Goal: Check status: Check status

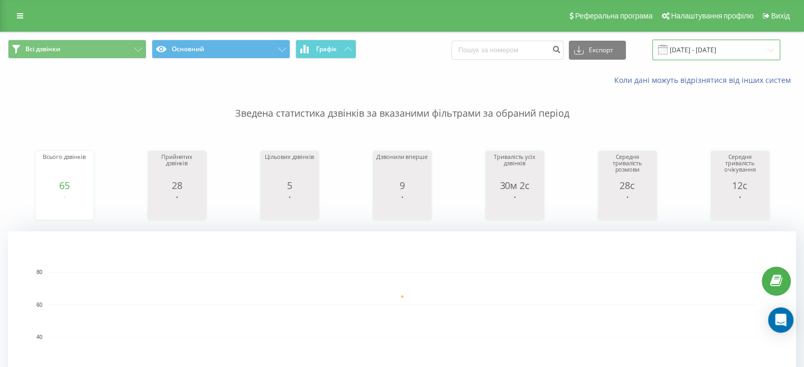
click at [687, 50] on input "[DATE] - [DATE]" at bounding box center [716, 50] width 128 height 21
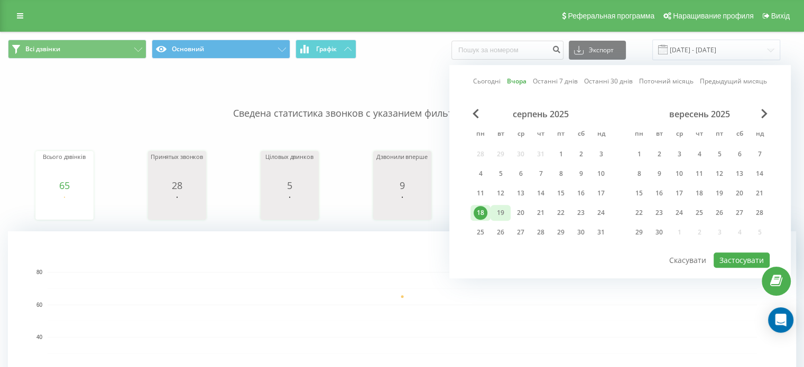
click at [506, 211] on div "19" at bounding box center [501, 213] width 14 height 14
click at [741, 255] on font "Застосувати" at bounding box center [742, 260] width 44 height 10
type input "[DATE] - [DATE]"
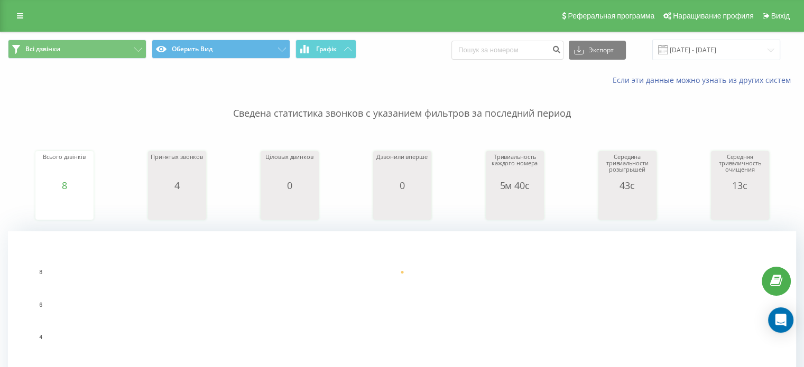
click at [387, 315] on rect "Диаграмма." at bounding box center [403, 337] width 710 height 131
click at [145, 266] on rect "Диаграмма." at bounding box center [402, 337] width 788 height 211
